Goal: Find specific page/section: Find specific page/section

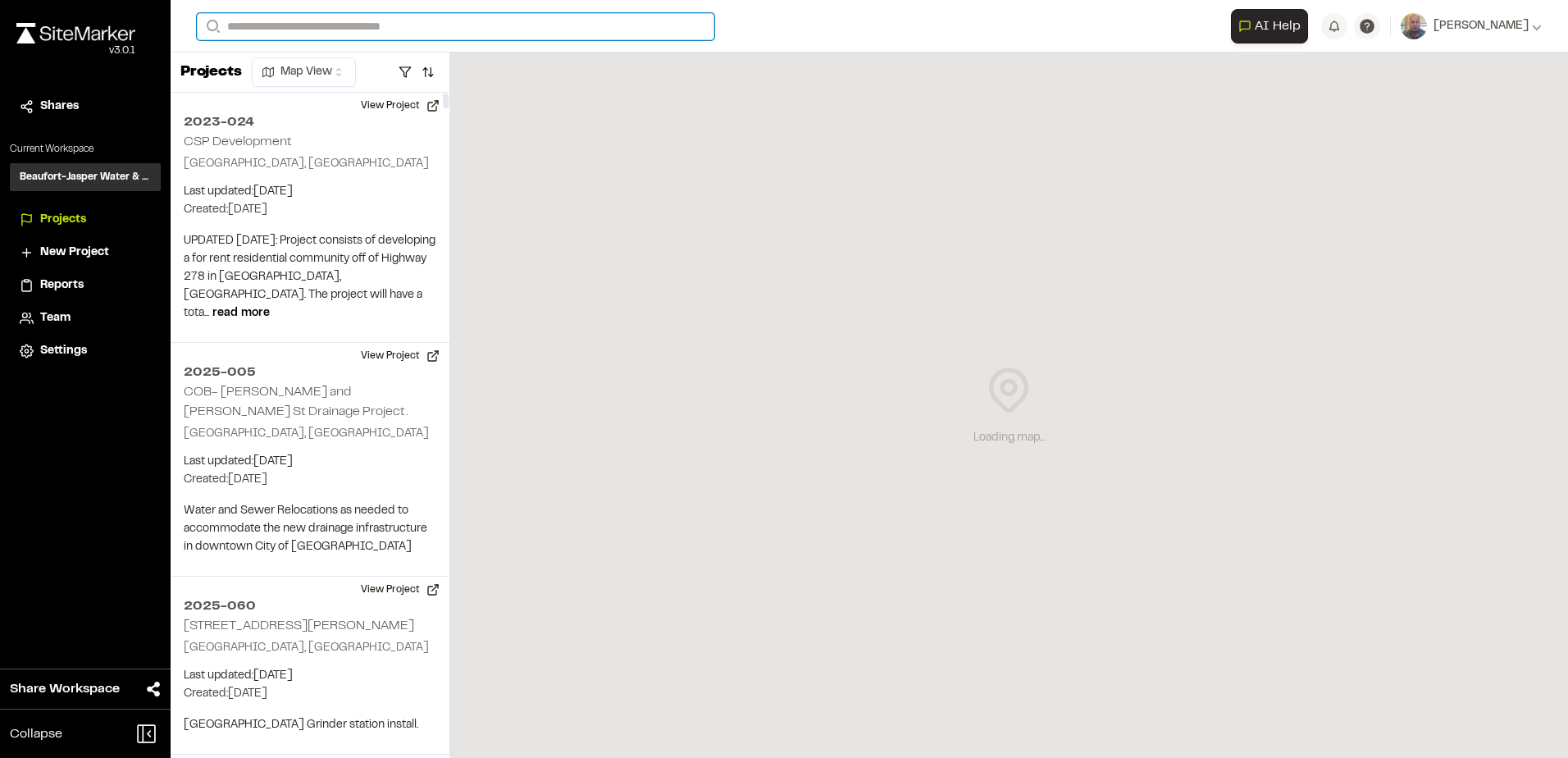
click at [419, 27] on input "Search" at bounding box center [455, 27] width 517 height 27
type input "*******"
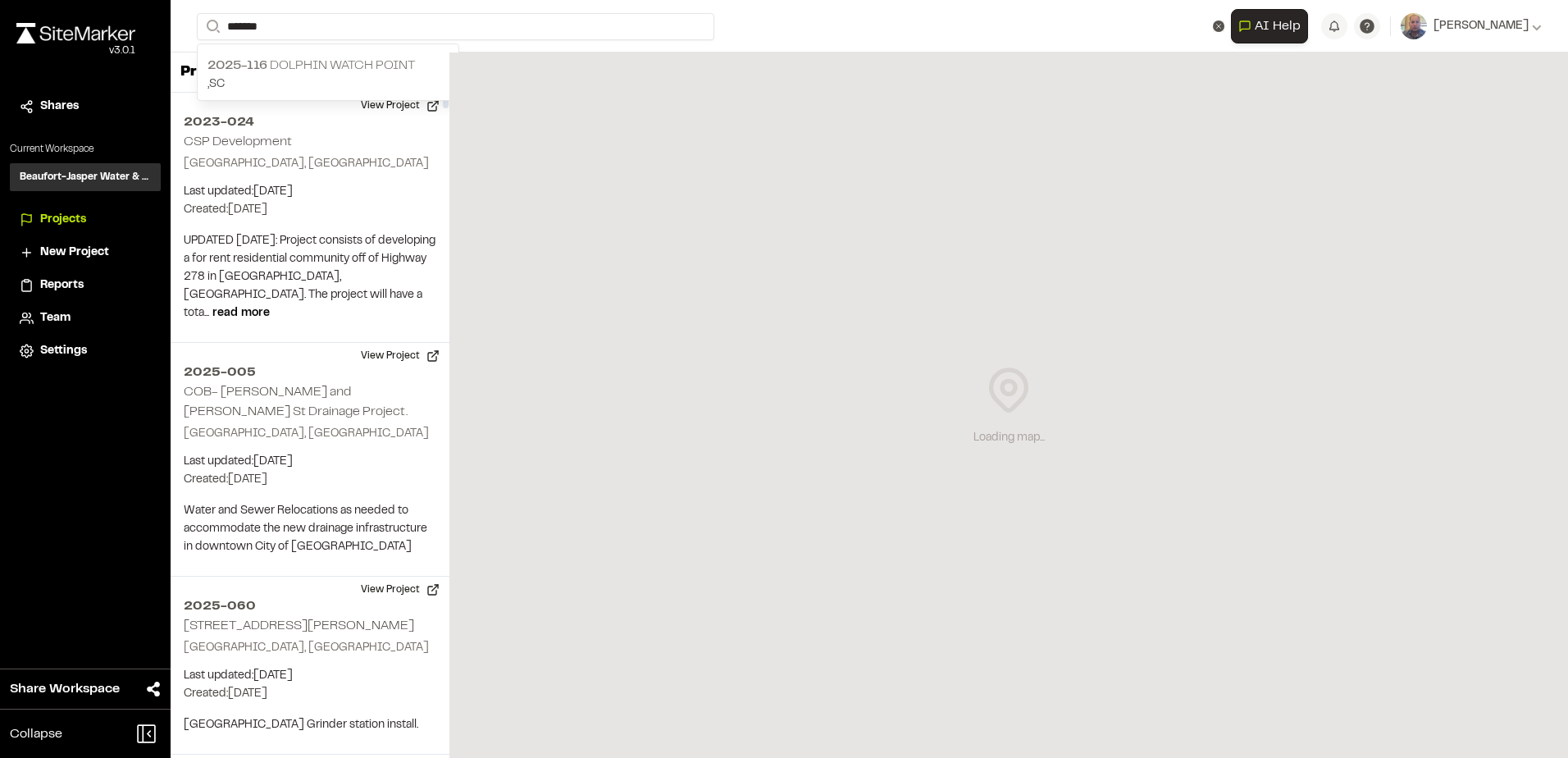
click at [362, 60] on p "2025-116 Dolphin Watch Point" at bounding box center [328, 65] width 241 height 20
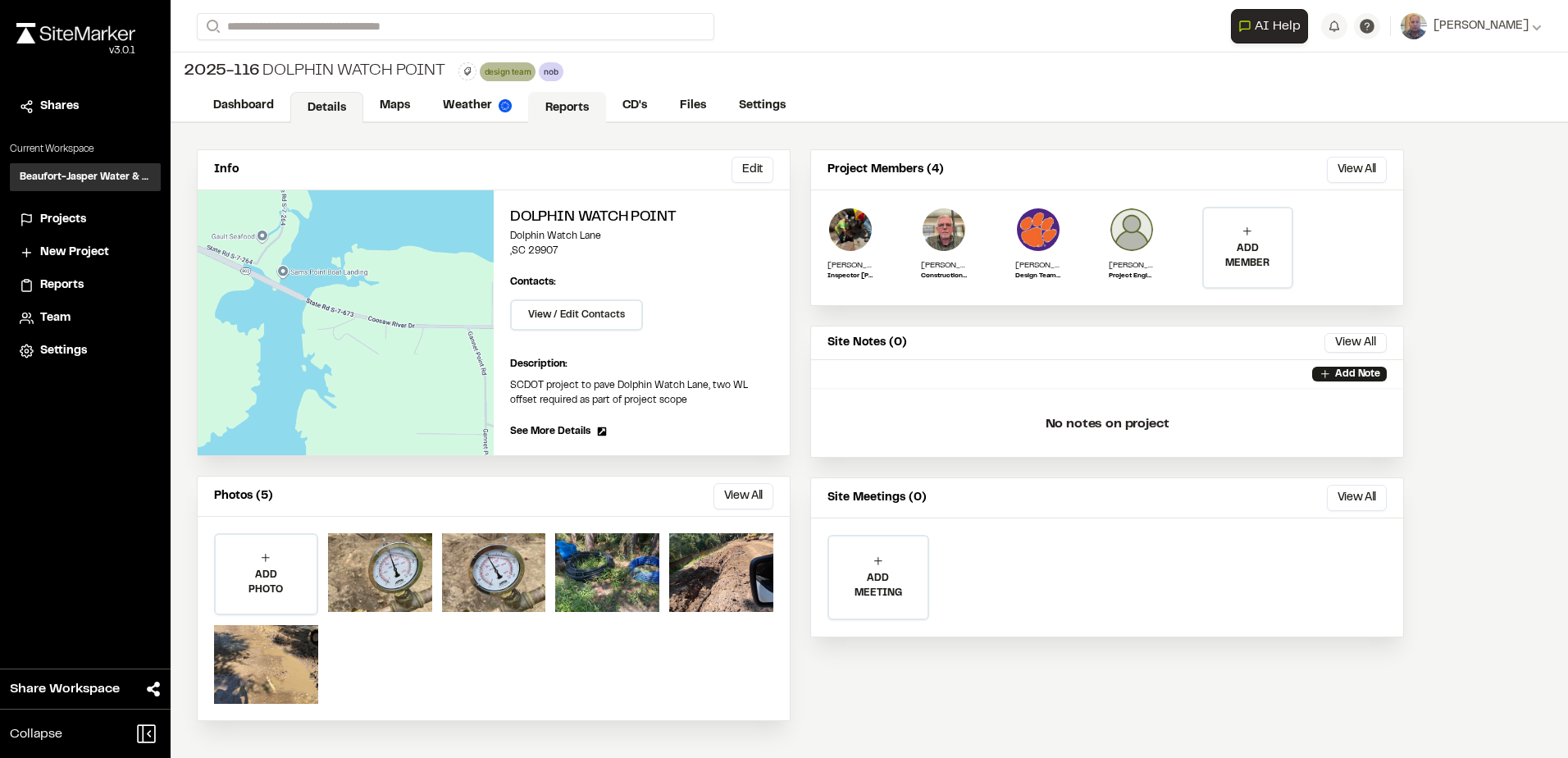
click at [555, 97] on link "Reports" at bounding box center [566, 107] width 78 height 31
